Goal: Task Accomplishment & Management: Manage account settings

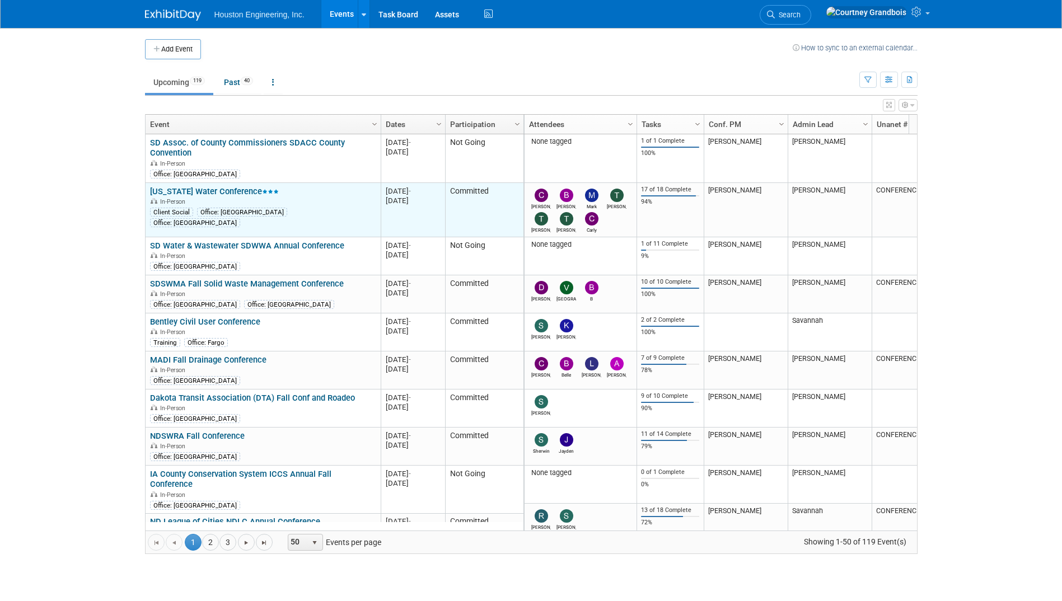
click at [212, 189] on link "[US_STATE] Water Conference" at bounding box center [214, 191] width 129 height 10
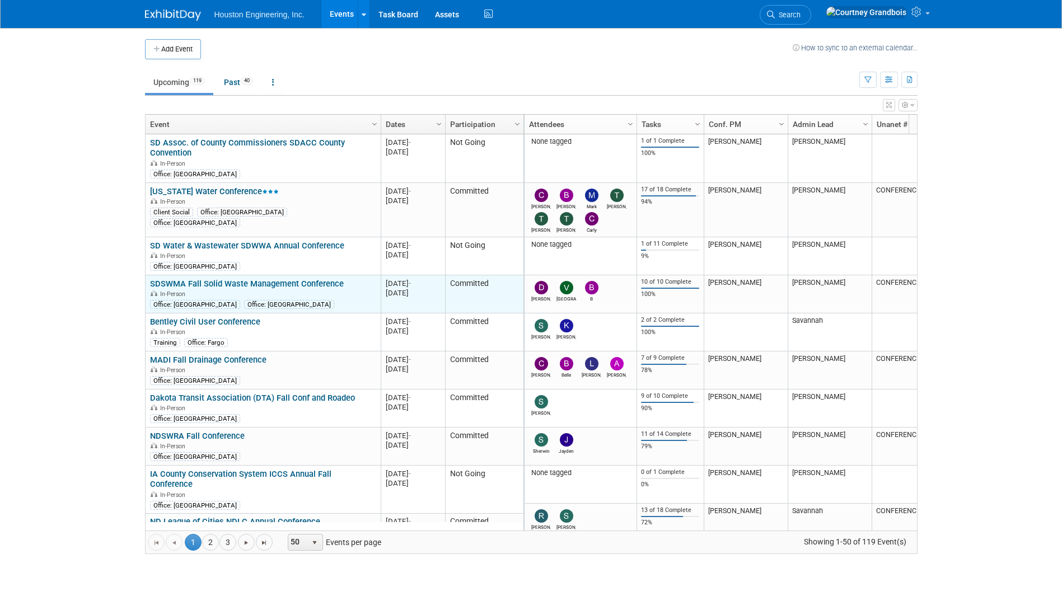
click at [283, 284] on link "SDSWMA Fall Solid Waste Management Conference" at bounding box center [247, 284] width 194 height 10
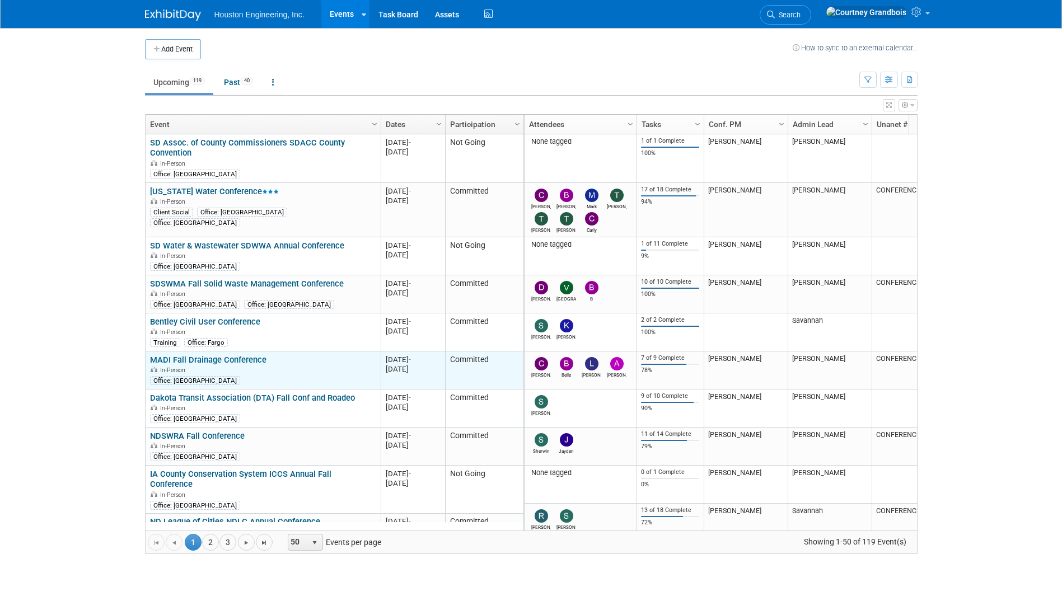
click at [228, 355] on link "MADI Fall Drainage Conference" at bounding box center [208, 360] width 116 height 10
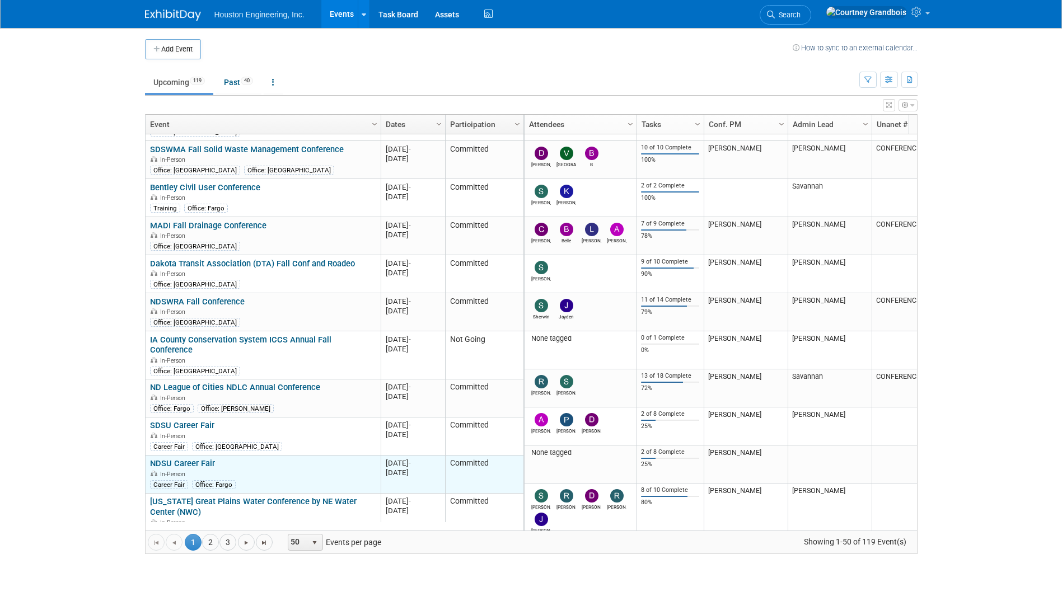
scroll to position [201, 0]
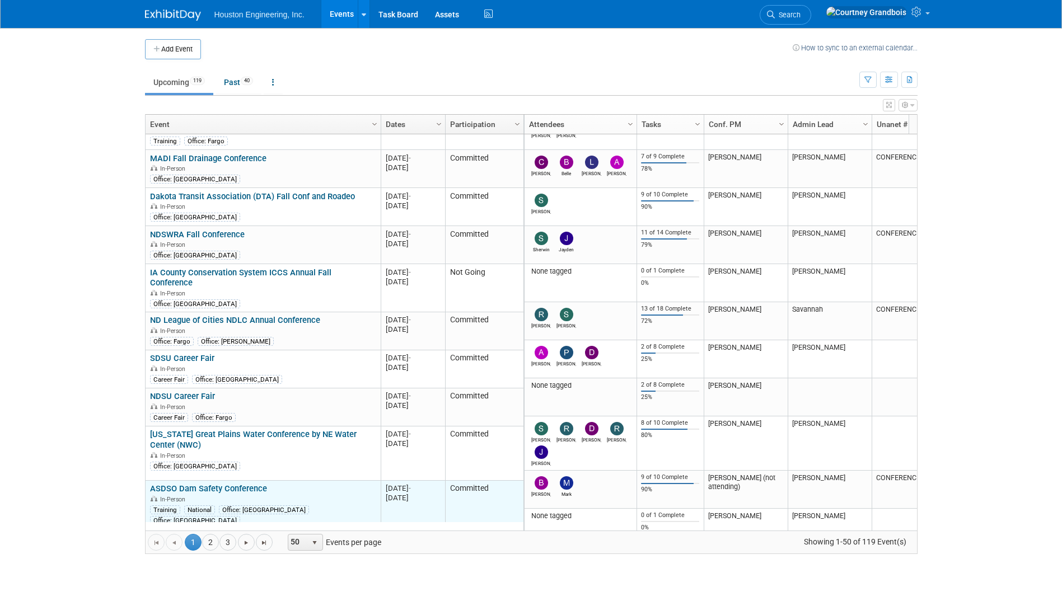
click at [244, 483] on link "ASDSO Dam Safety Conference" at bounding box center [208, 488] width 117 height 10
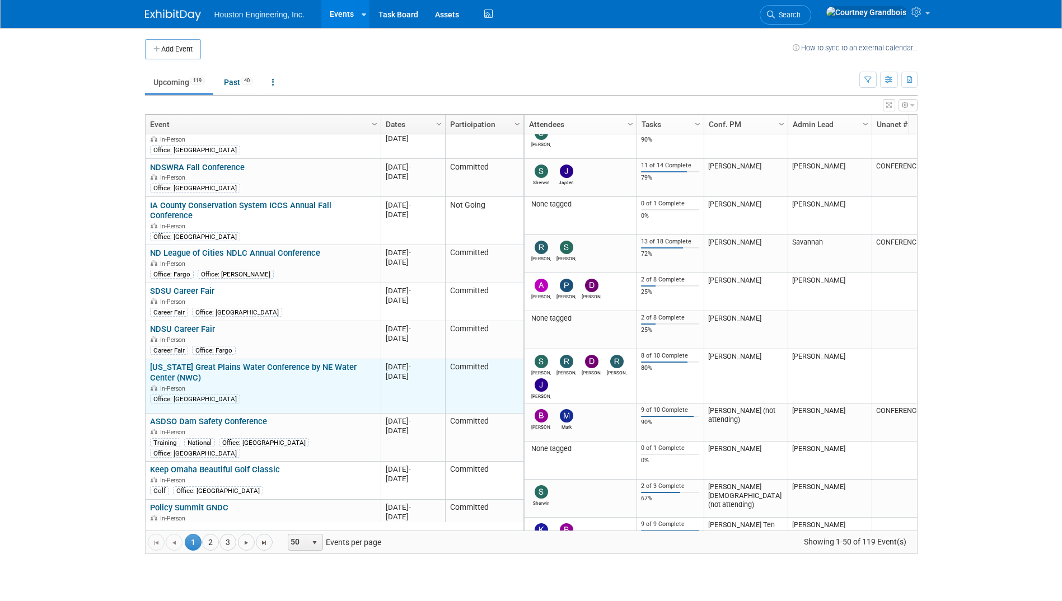
scroll to position [336, 0]
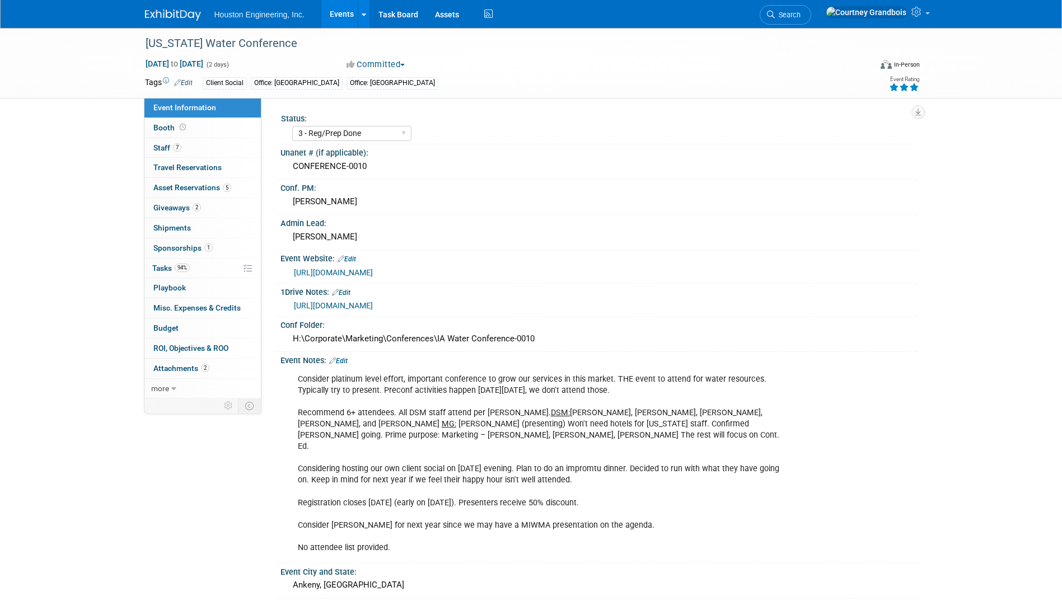
select select "3 - Reg/Prep Done"
select select "Yes"
select select "Water Resources"
click at [161, 269] on span "Tasks 94%" at bounding box center [170, 268] width 37 height 9
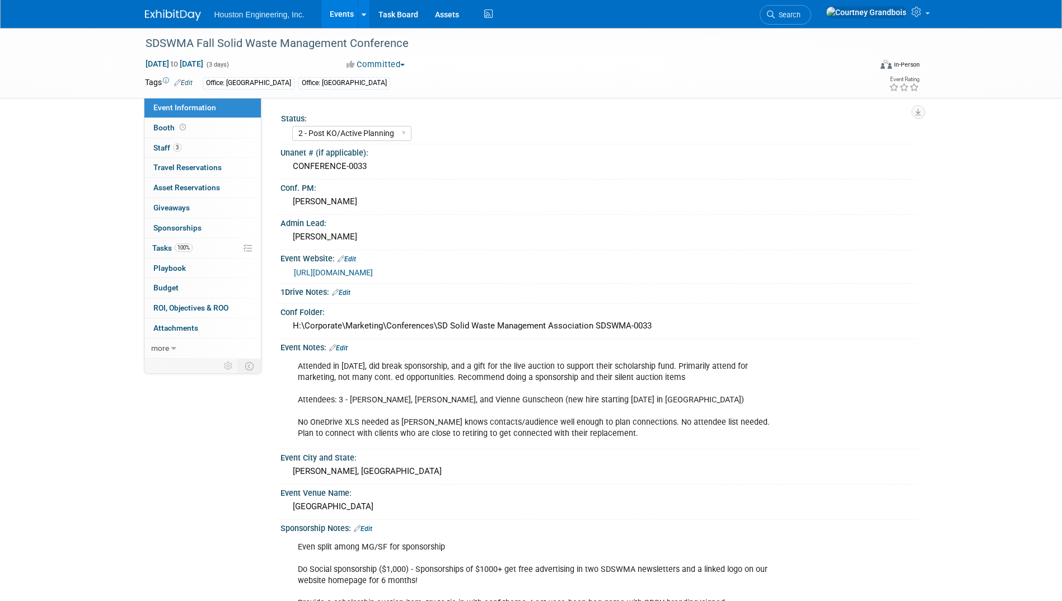
select select "2 - Post KO/Active Planning"
select select "No"
select select "Multi-sector/Any/All"
drag, startPoint x: 0, startPoint y: 1, endPoint x: 0, endPoint y: 133, distance: 132.1
click at [0, 133] on html "Houston Engineering, Inc. Events Add Event Bulk Upload Events Shareable Event B…" at bounding box center [531, 300] width 1062 height 601
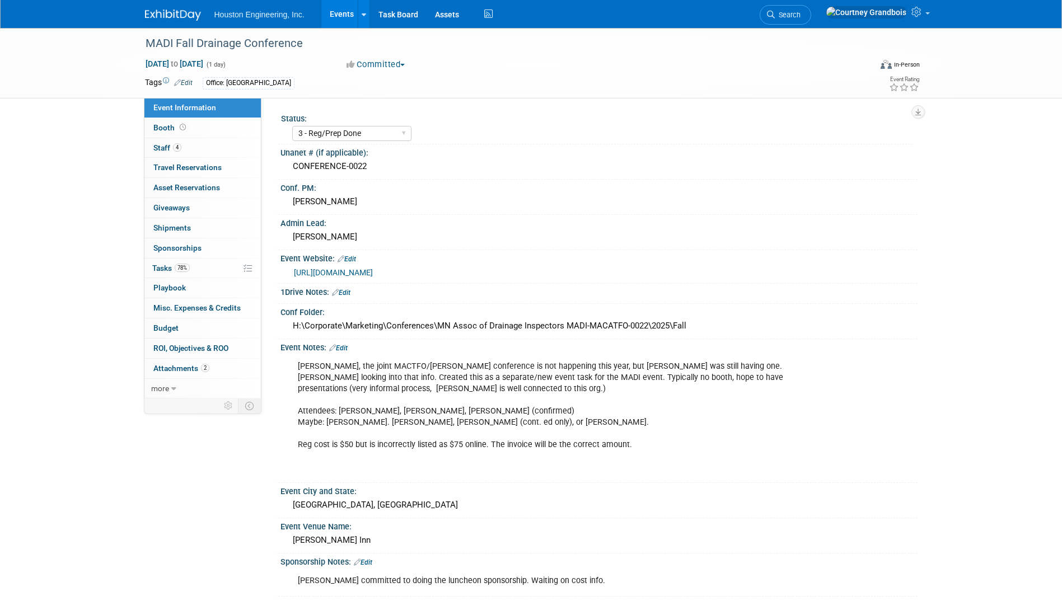
select select "3 - Reg/Prep Done"
select select "Yes"
select select "Water Resources"
click at [158, 266] on span "Tasks 78%" at bounding box center [170, 268] width 37 height 9
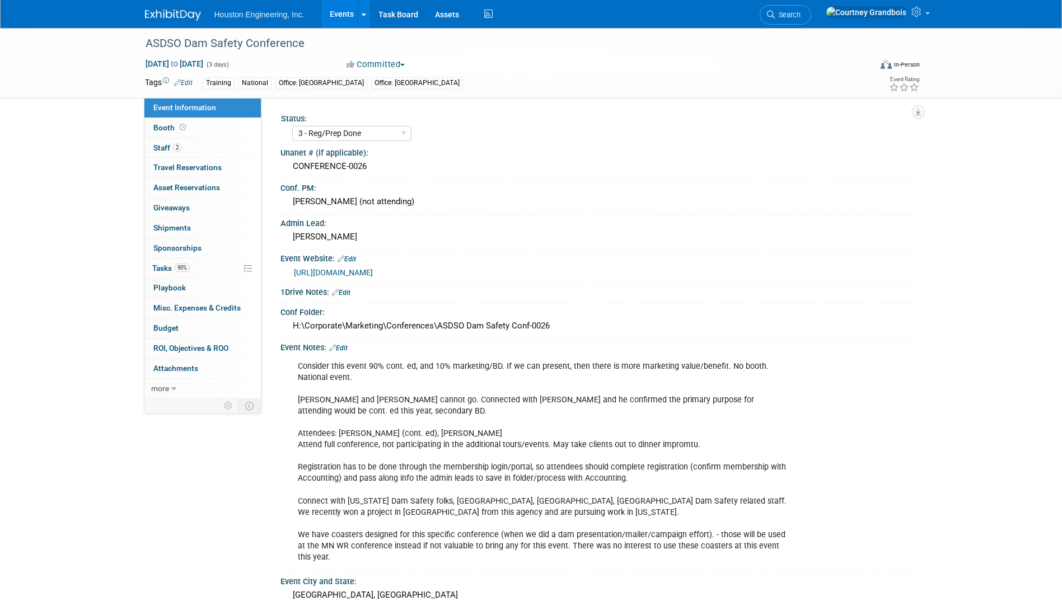
select select "3 - Reg/Prep Done"
select select "No"
select select "Water Resources"
click at [161, 259] on link "90% Tasks 90%" at bounding box center [202, 269] width 116 height 20
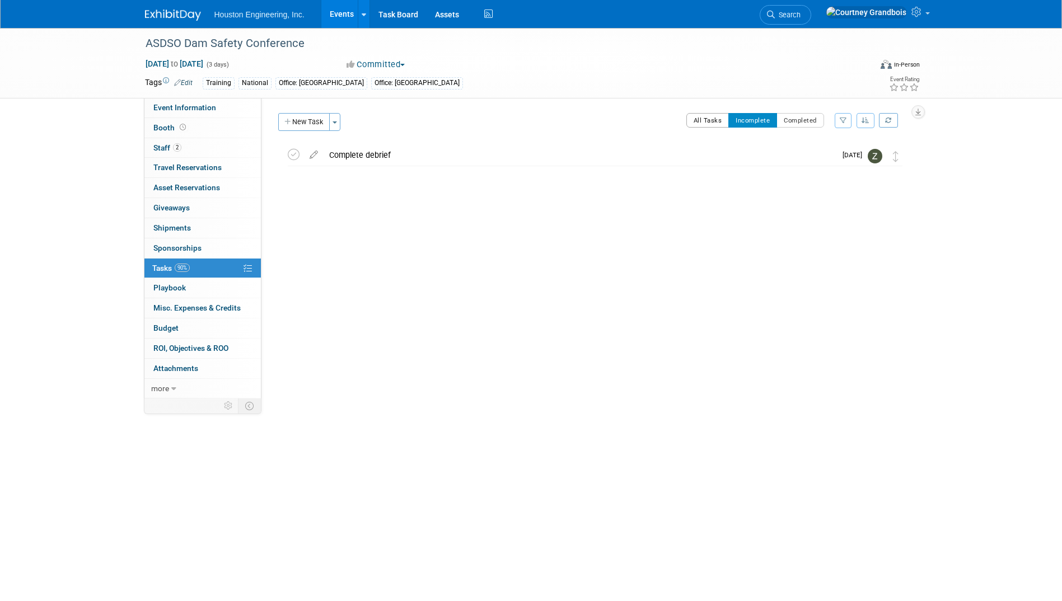
click at [714, 118] on button "All Tasks" at bounding box center [707, 120] width 43 height 15
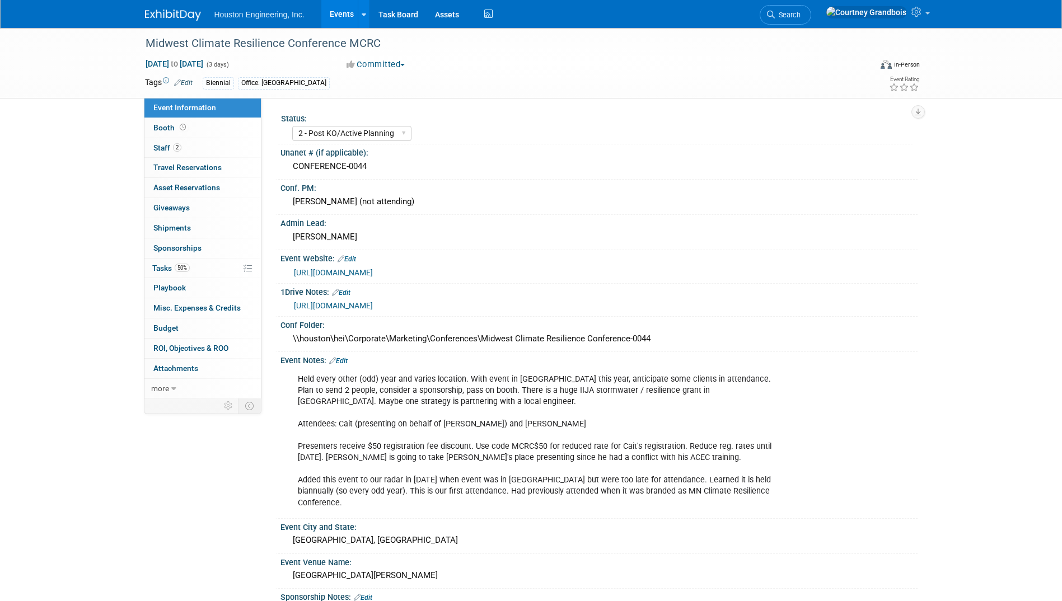
select select "2 - Post KO/Active Planning"
select select "Yes"
select select "Environmental"
click at [177, 261] on link "50% Tasks 50%" at bounding box center [202, 269] width 116 height 20
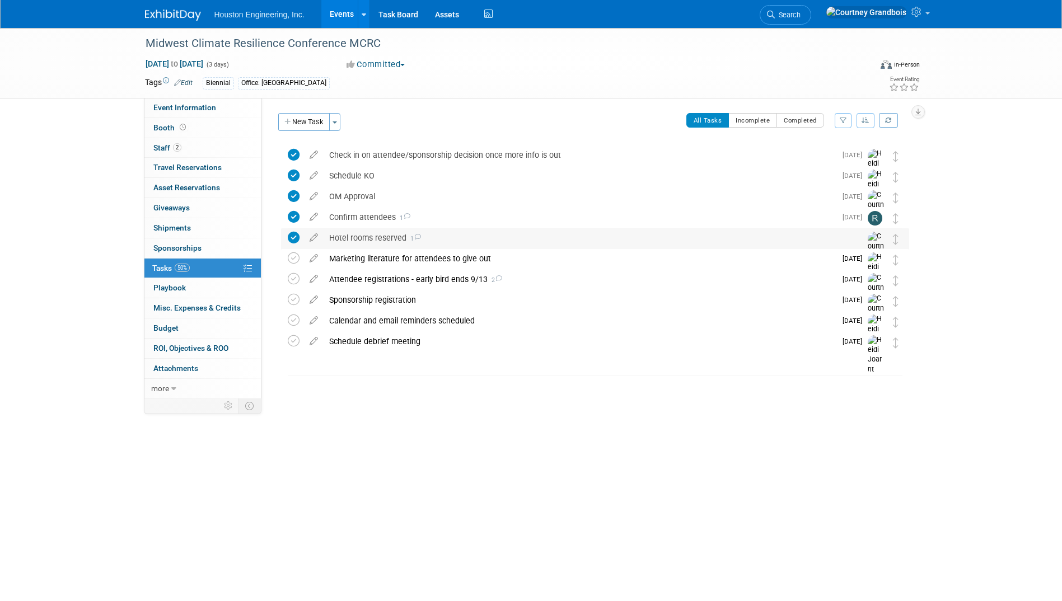
click at [426, 238] on div "Hotel rooms reserved 1" at bounding box center [584, 237] width 522 height 19
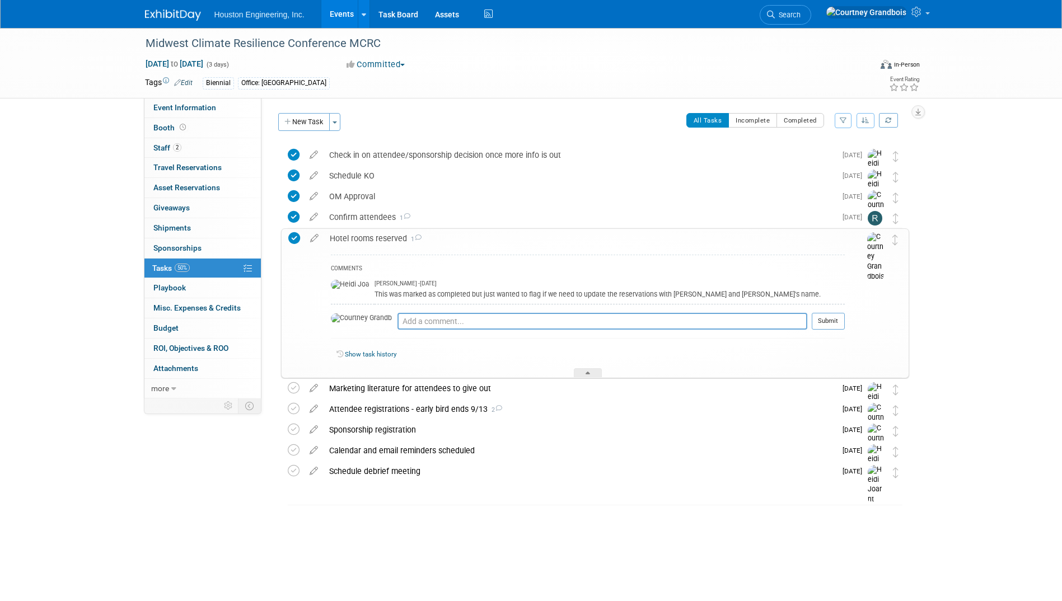
click at [966, 238] on div "Midwest Climate Resilience Conference MCRC Oct 20, 2025 to Oct 22, 2025 (3 days…" at bounding box center [531, 289] width 1062 height 523
click at [354, 228] on div "Hotel rooms reserved 1 COMMENTS Heidi Joarnt - 3 days ago This was marked as co…" at bounding box center [595, 303] width 628 height 150
click at [358, 240] on div "Hotel rooms reserved 1" at bounding box center [584, 238] width 520 height 19
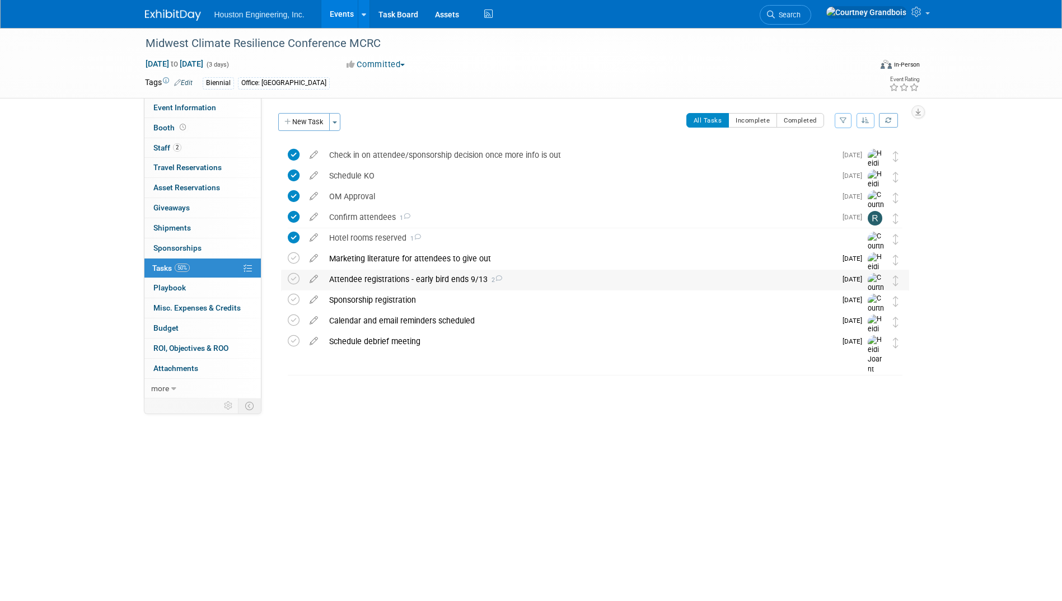
click at [509, 281] on div "Attendee registrations - early bird ends 9/13 2" at bounding box center [579, 279] width 512 height 19
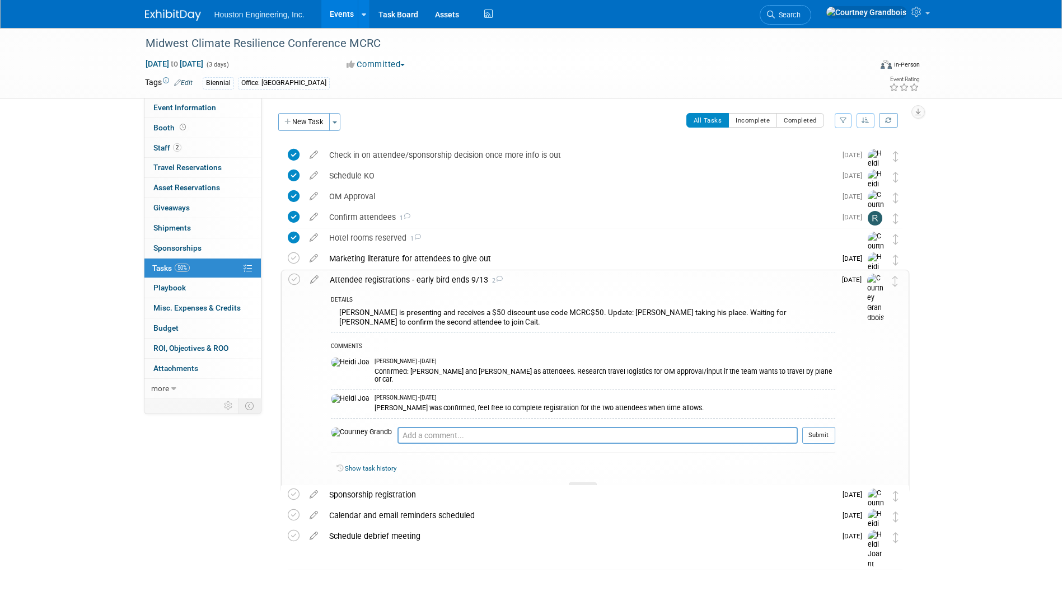
click at [505, 280] on div "Attendee registrations - early bird ends 9/13 2" at bounding box center [579, 279] width 511 height 19
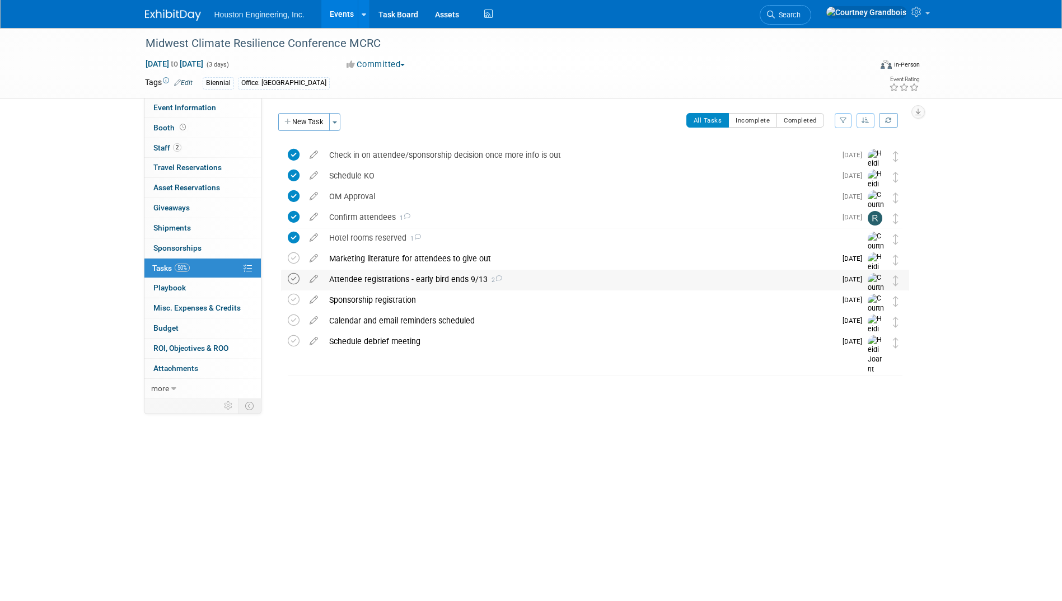
click at [290, 273] on icon at bounding box center [294, 279] width 12 height 12
click at [194, 114] on link "Event Information" at bounding box center [202, 108] width 116 height 20
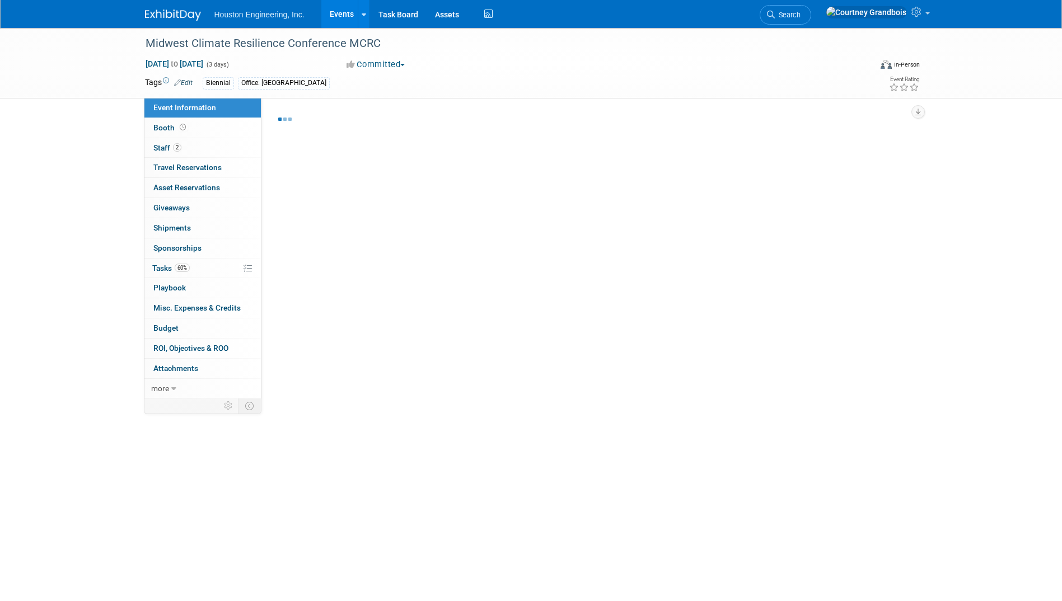
select select "2 - Post KO/Active Planning"
select select "Yes"
select select "Environmental"
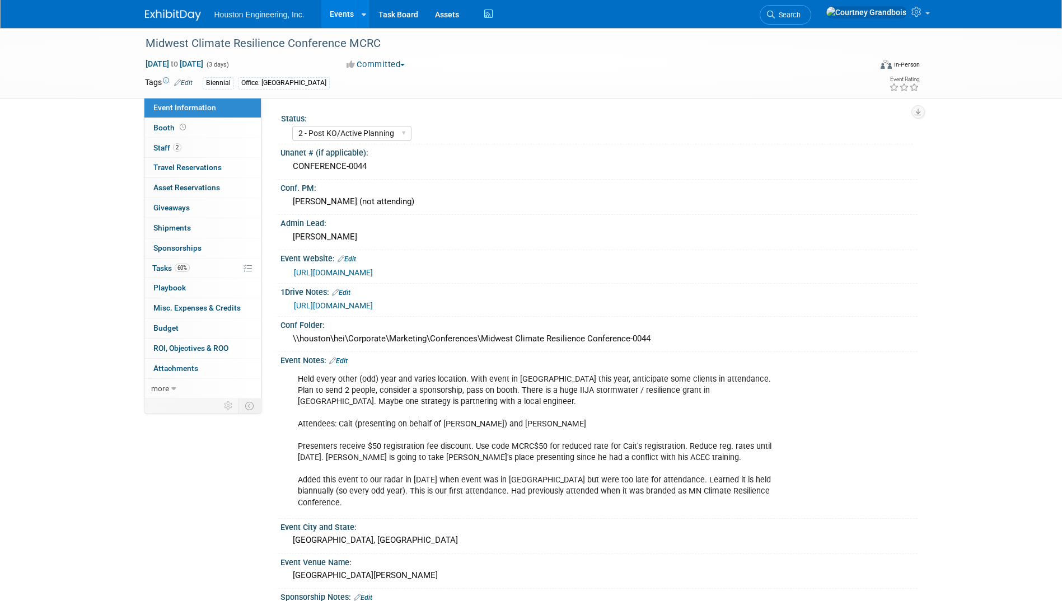
click at [355, 13] on link "Events" at bounding box center [341, 14] width 41 height 28
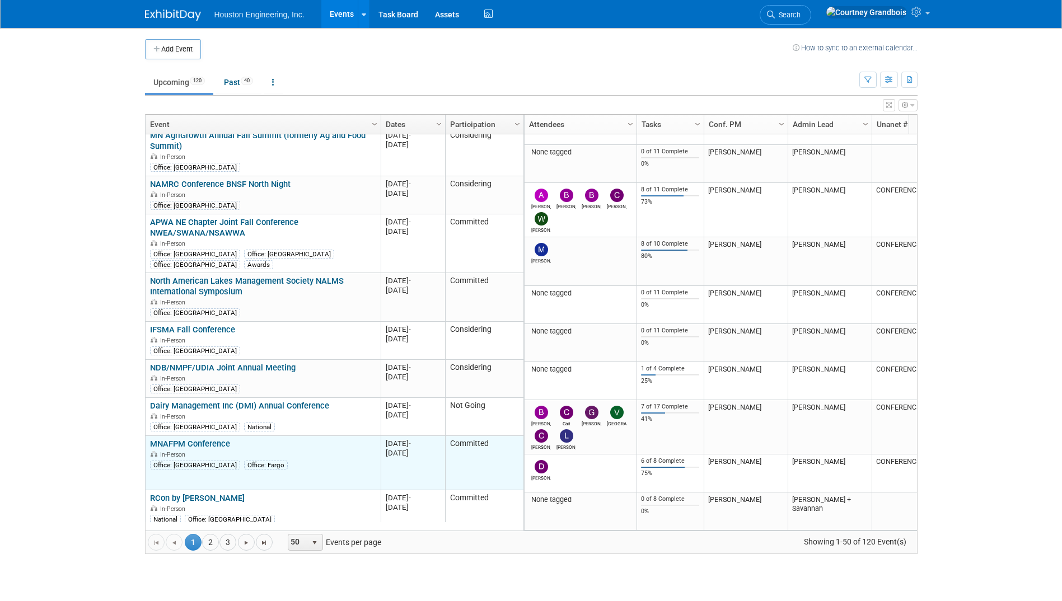
click at [190, 439] on link "MNAFPM Conference" at bounding box center [190, 444] width 80 height 10
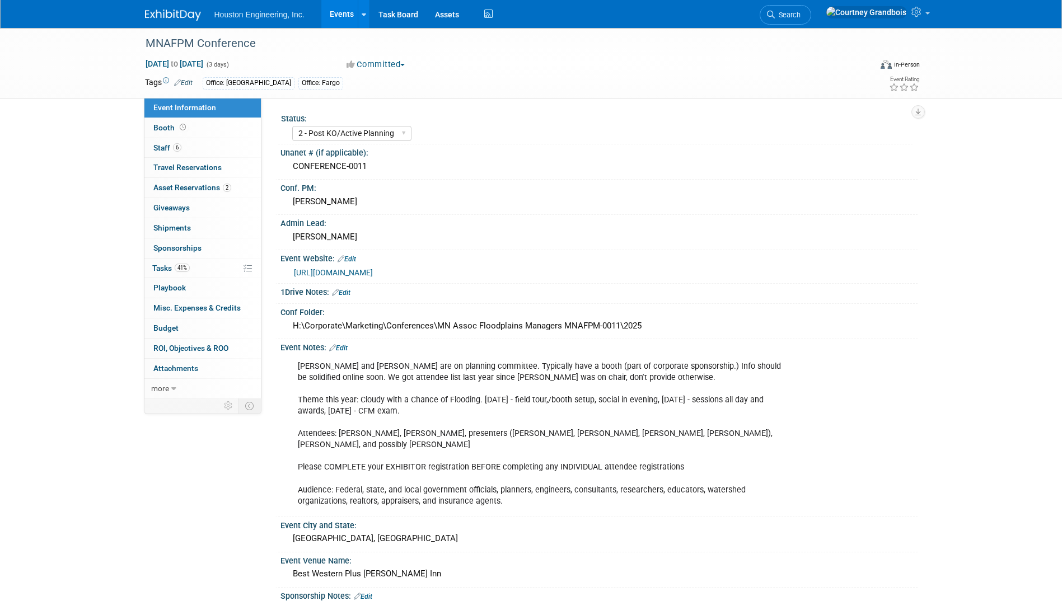
select select "2 - Post KO/Active Planning"
select select "Pending"
select select "Water Resources"
click at [325, 274] on link "[URL][DOMAIN_NAME]" at bounding box center [333, 272] width 79 height 9
click at [211, 259] on link "41% Tasks 41%" at bounding box center [202, 269] width 116 height 20
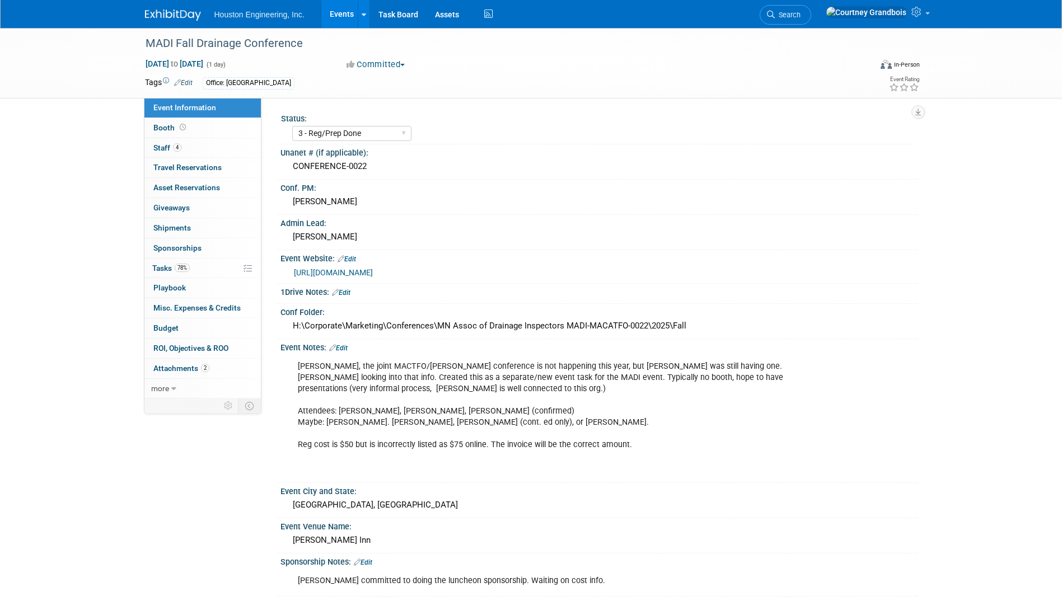
select select "3 - Reg/Prep Done"
select select "Yes"
select select "Water Resources"
click at [374, 258] on div "Event Website: Edit" at bounding box center [598, 257] width 637 height 15
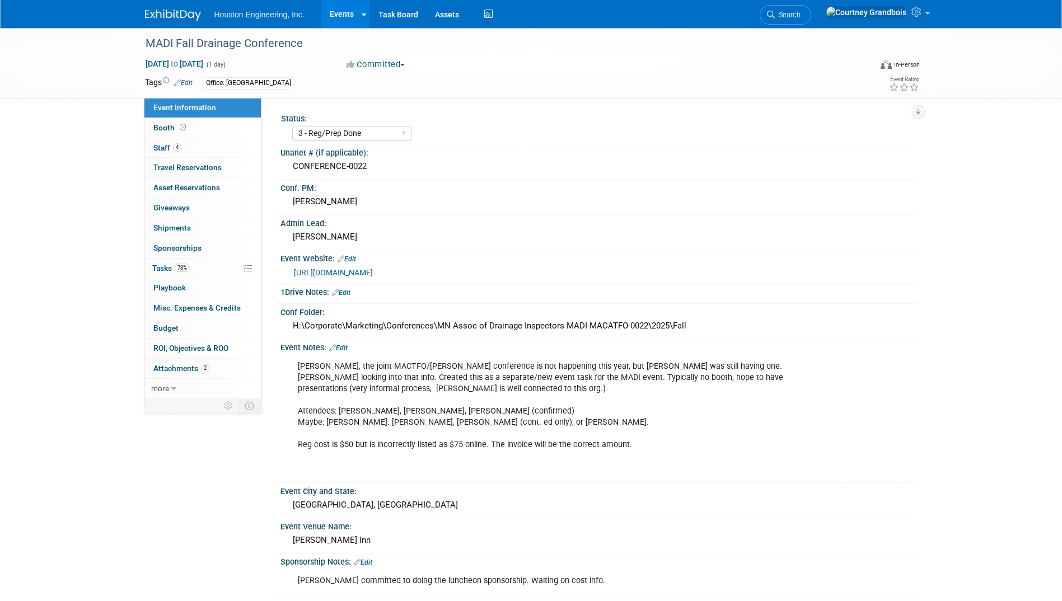
click at [373, 270] on link "[URL][DOMAIN_NAME]" at bounding box center [333, 272] width 79 height 9
